Goal: Use online tool/utility: Utilize a website feature to perform a specific function

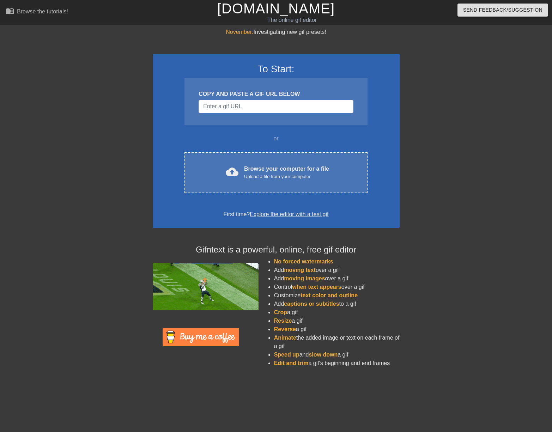
click at [270, 113] on div "COPY AND PASTE A GIF URL BELOW" at bounding box center [275, 101] width 183 height 47
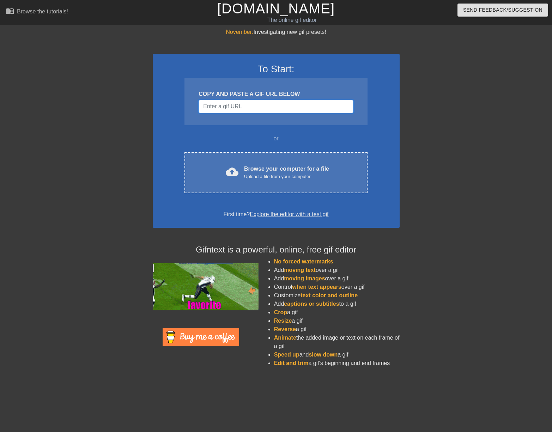
click at [274, 103] on input "Username" at bounding box center [275, 106] width 154 height 13
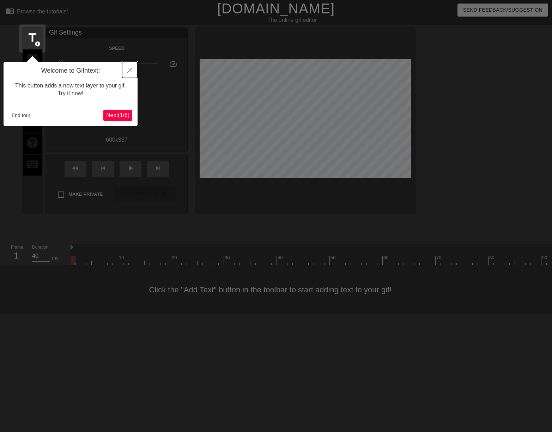
click at [128, 70] on icon "Close" at bounding box center [129, 70] width 5 height 5
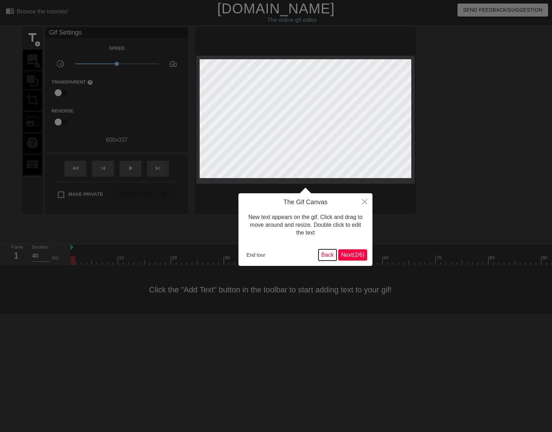
click at [324, 255] on button "Back" at bounding box center [327, 254] width 18 height 11
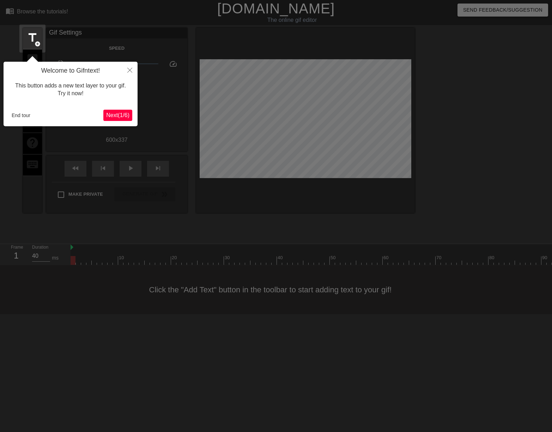
click at [120, 115] on span "Next ( 1 / 6 )" at bounding box center [117, 115] width 23 height 6
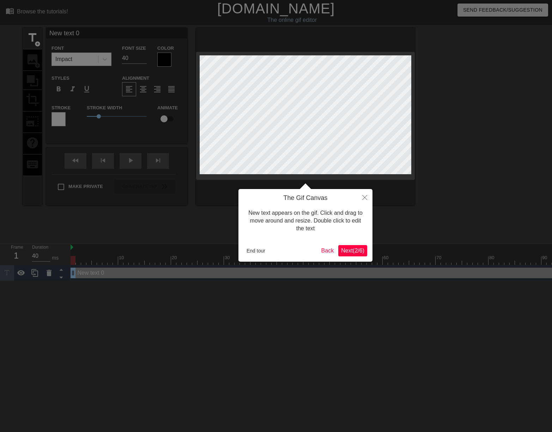
click at [32, 38] on div at bounding box center [276, 216] width 552 height 432
type input "E"
type textarea "E"
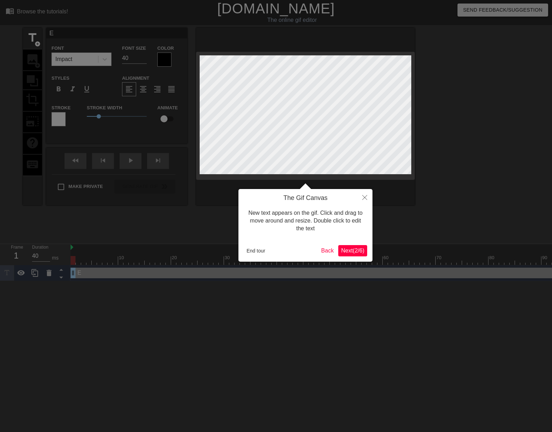
type input "Em"
type textarea "Em"
type input "Ema"
type textarea "Ema"
type input "Emai"
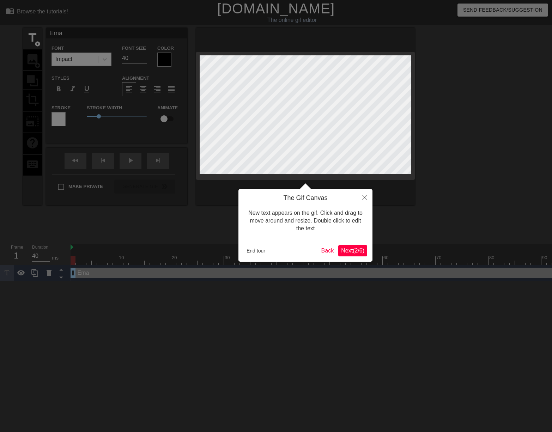
type textarea "Emai"
type input "Email"
type textarea "Email"
click at [350, 252] on span "Next ( 2 / 6 )" at bounding box center [352, 250] width 23 height 6
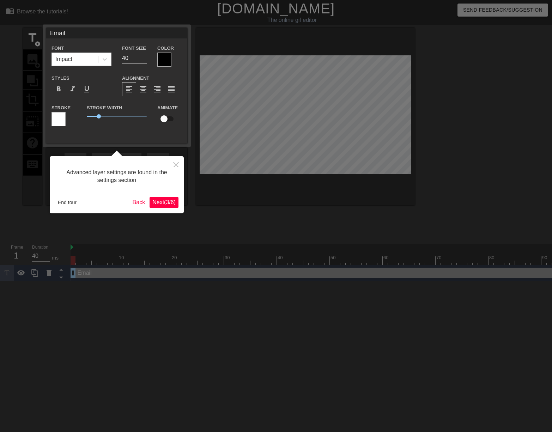
click at [165, 58] on div at bounding box center [164, 60] width 14 height 14
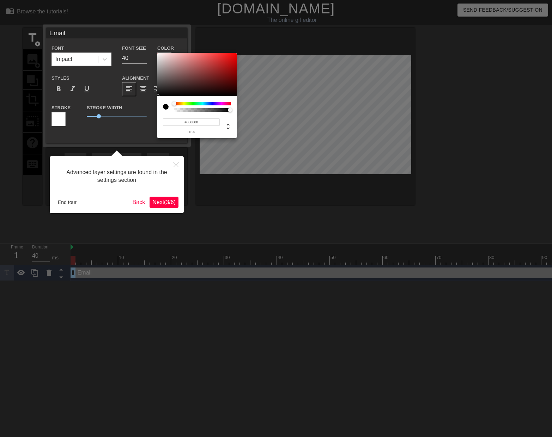
drag, startPoint x: 185, startPoint y: 122, endPoint x: 223, endPoint y: 123, distance: 37.7
click at [223, 123] on div "#000000 hex" at bounding box center [197, 123] width 68 height 22
type input "#FFFFFF"
click at [160, 37] on div at bounding box center [276, 218] width 552 height 437
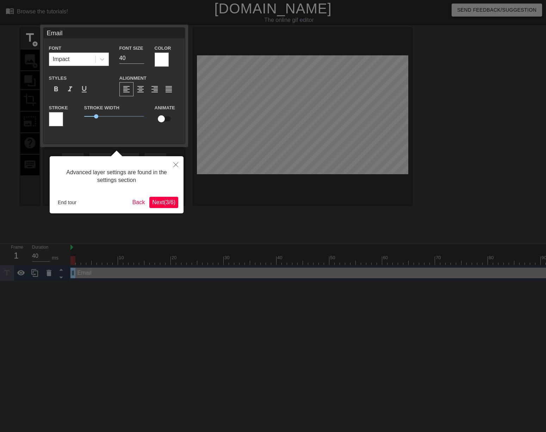
click at [49, 118] on div at bounding box center [56, 119] width 14 height 14
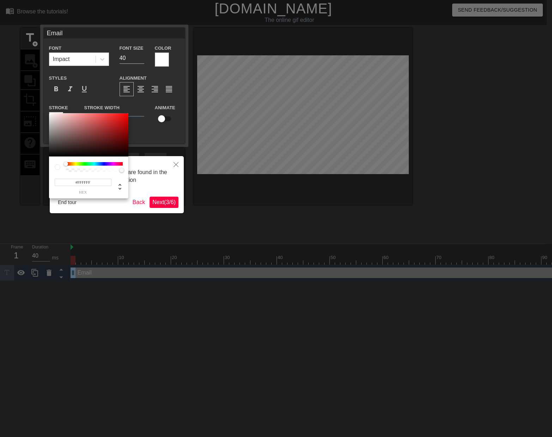
click at [102, 181] on input "#FFFFFF" at bounding box center [83, 182] width 57 height 7
type input "#000000"
click at [158, 178] on div at bounding box center [276, 218] width 552 height 437
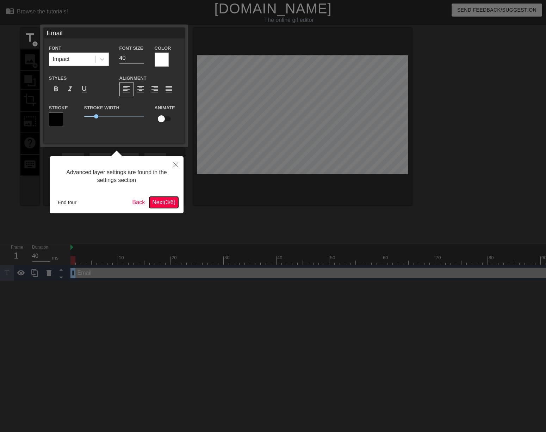
click at [161, 199] on span "Next ( 3 / 6 )" at bounding box center [163, 202] width 23 height 6
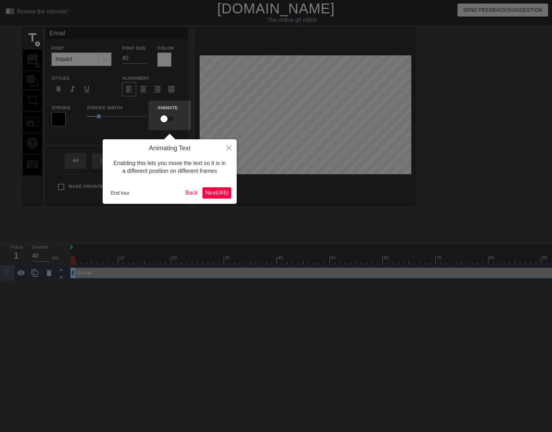
click at [168, 119] on input "checkbox" at bounding box center [164, 118] width 40 height 13
checkbox input "true"
click at [223, 197] on button "Next ( 4 / 6 )" at bounding box center [216, 192] width 29 height 11
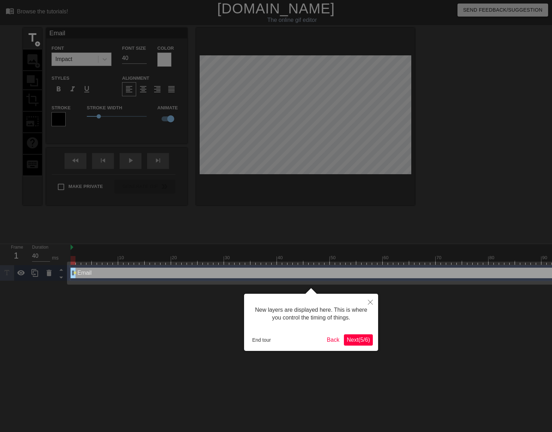
click at [361, 340] on span "Next ( 5 / 6 )" at bounding box center [358, 340] width 23 height 6
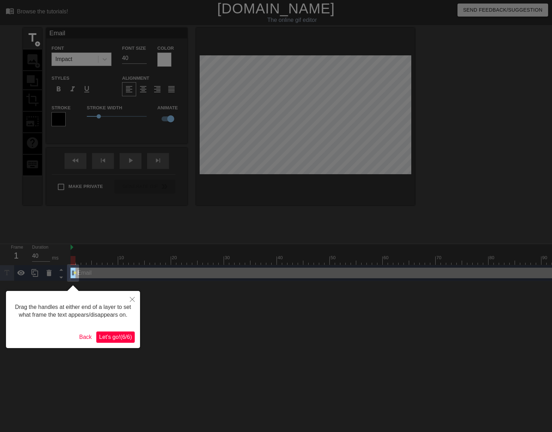
click at [111, 340] on span "Let's go! ( 6 / 6 )" at bounding box center [115, 337] width 33 height 6
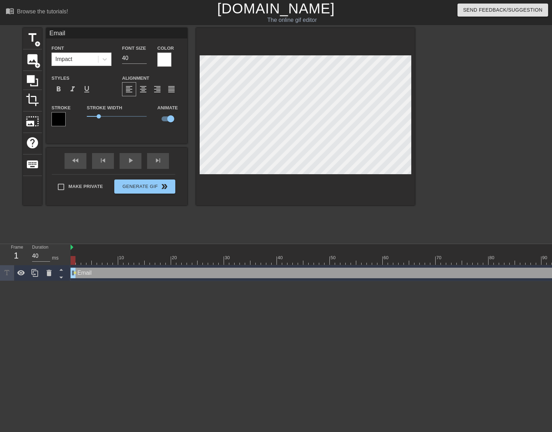
click at [298, 281] on html "menu_book Browse the tutorials! [DOMAIN_NAME] The online gif editor Send Feedba…" at bounding box center [276, 140] width 552 height 281
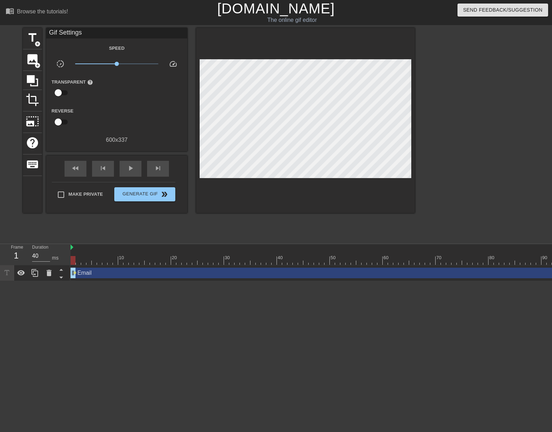
drag, startPoint x: 73, startPoint y: 261, endPoint x: 72, endPoint y: 265, distance: 4.2
click at [72, 265] on div "10 20 30 40 50 60 70 80 90 100 Email drag_handle drag_handle lens" at bounding box center [311, 262] width 481 height 37
click at [76, 272] on span "lens" at bounding box center [74, 272] width 3 height 3
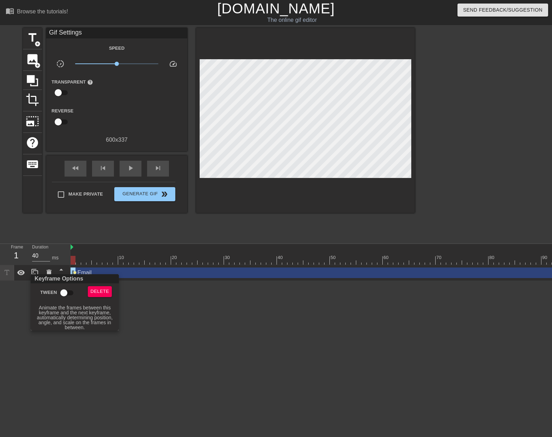
click at [63, 290] on input "Tween" at bounding box center [64, 292] width 40 height 13
checkbox input "true"
click at [142, 301] on div at bounding box center [276, 218] width 552 height 437
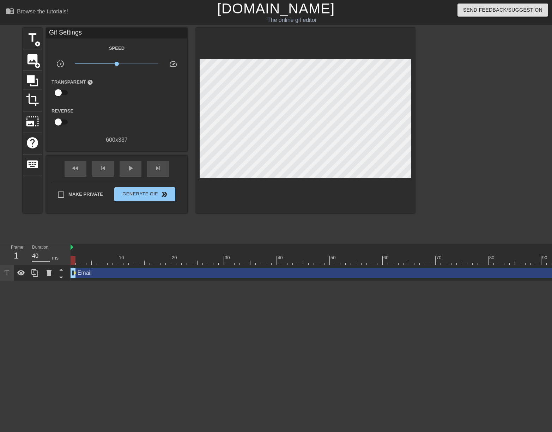
click at [145, 276] on div "Email drag_handle drag_handle" at bounding box center [348, 273] width 555 height 11
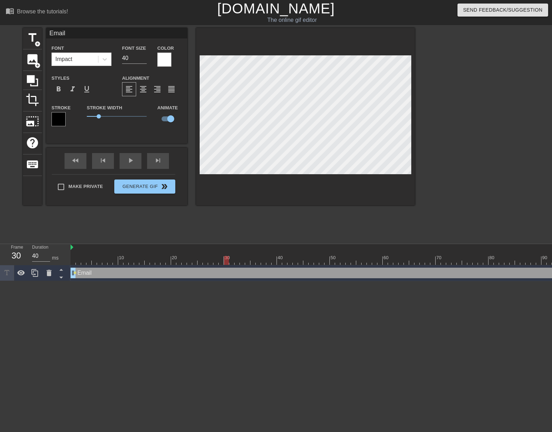
drag, startPoint x: 74, startPoint y: 260, endPoint x: 227, endPoint y: 265, distance: 153.1
click at [227, 265] on div "10 20 30 40 50 60 70 80 90 100" at bounding box center [348, 254] width 555 height 21
click at [225, 260] on div at bounding box center [226, 260] width 5 height 9
click at [528, 143] on div at bounding box center [476, 134] width 106 height 212
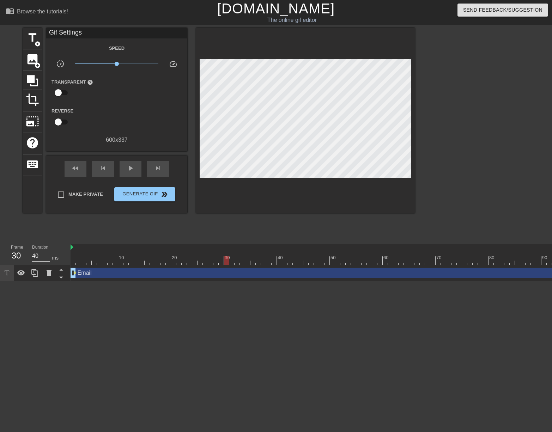
drag, startPoint x: 75, startPoint y: 273, endPoint x: 101, endPoint y: 273, distance: 25.7
click at [101, 273] on div "Email drag_handle drag_handle lens" at bounding box center [348, 273] width 555 height 11
click at [74, 272] on span "lens" at bounding box center [74, 272] width 3 height 3
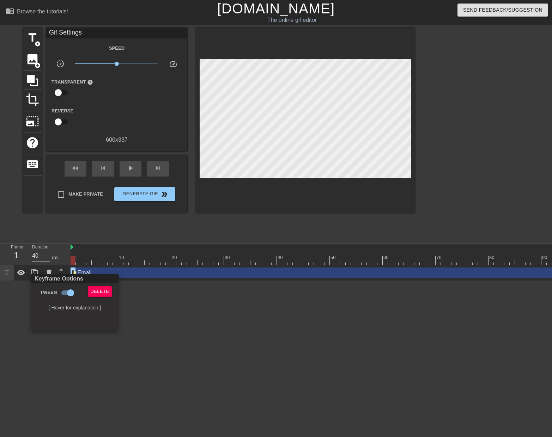
click at [174, 317] on div at bounding box center [276, 218] width 552 height 437
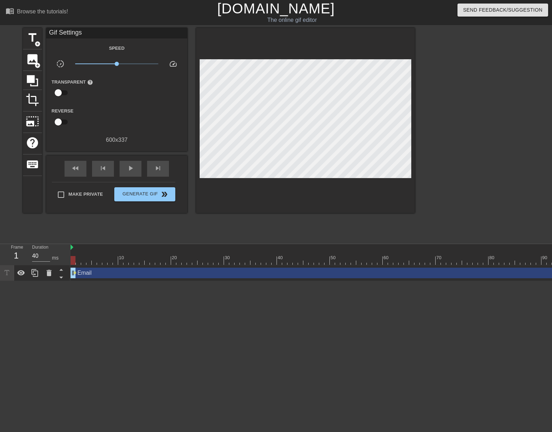
click at [140, 274] on div "Email drag_handle drag_handle" at bounding box center [348, 273] width 555 height 11
drag, startPoint x: 73, startPoint y: 274, endPoint x: 144, endPoint y: 282, distance: 72.0
click at [144, 281] on html "menu_book Browse the tutorials! [DOMAIN_NAME] The online gif editor Send Feedba…" at bounding box center [276, 140] width 552 height 281
click at [452, 139] on div at bounding box center [476, 134] width 106 height 212
